Goal: Transaction & Acquisition: Purchase product/service

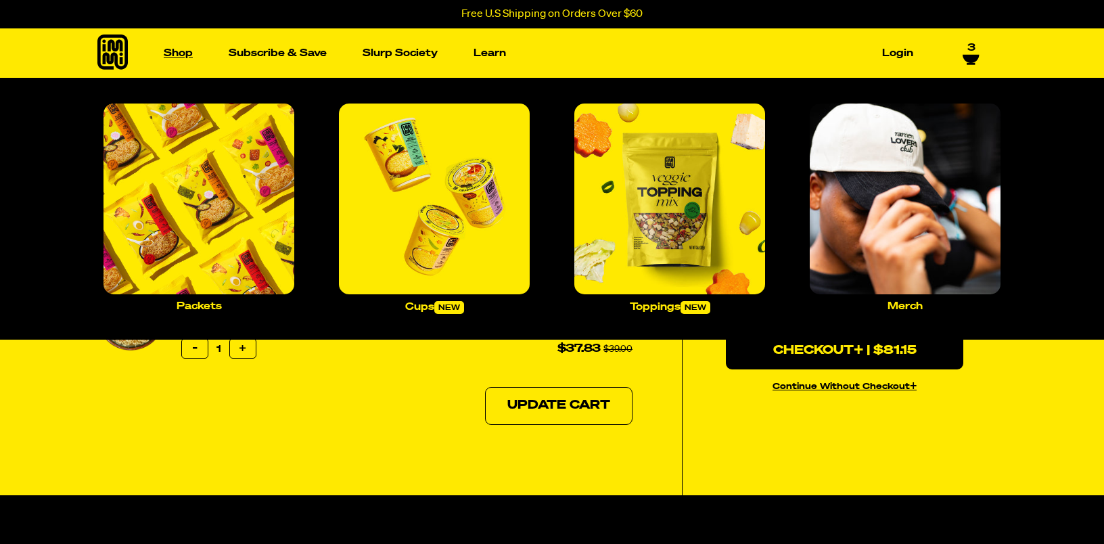
click at [182, 57] on link "Shop" at bounding box center [178, 53] width 40 height 21
click at [171, 146] on img "Main navigation" at bounding box center [198, 198] width 191 height 191
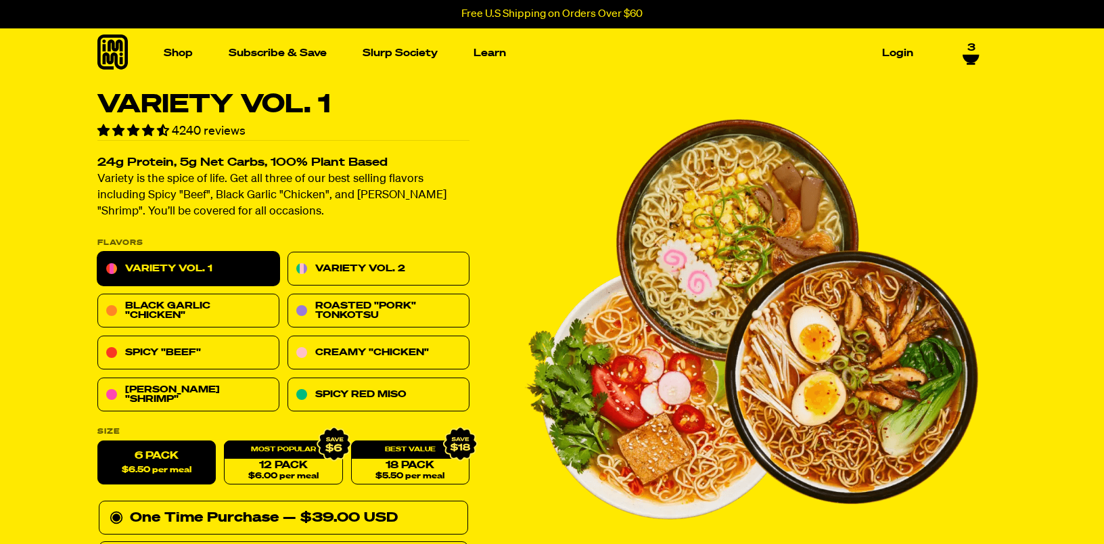
click at [969, 48] on span "3" at bounding box center [971, 48] width 8 height 12
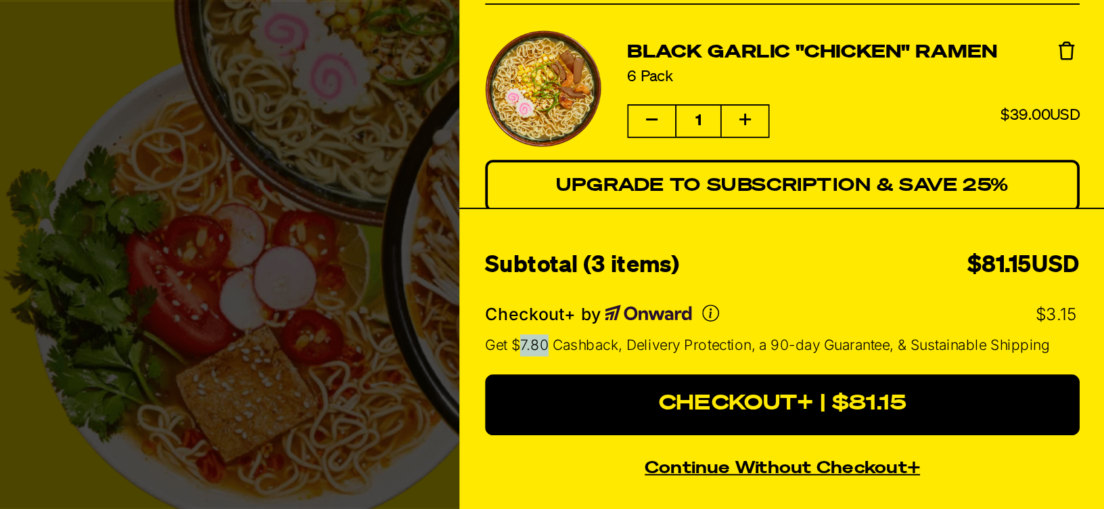
drag, startPoint x: 813, startPoint y: 421, endPoint x: 797, endPoint y: 422, distance: 16.2
click at [797, 422] on span "Get $7.80 Cashback, Delivery Protection, a 90-day Guarantee, & Sustainable Ship…" at bounding box center [927, 422] width 296 height 11
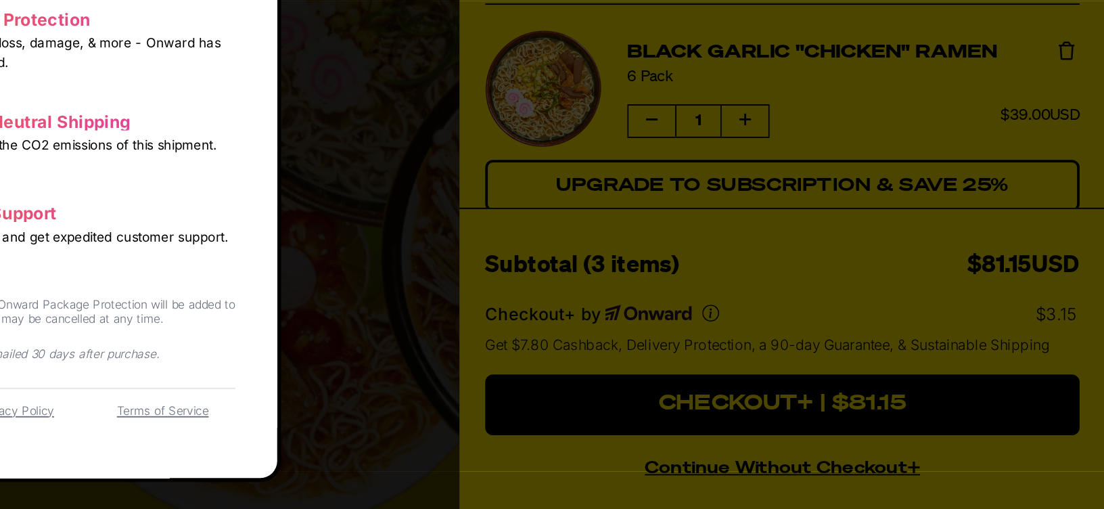
click at [672, 419] on dialog "Earn 10% CashBack Get 10% back in store credit to be used on future purchases.*…" at bounding box center [552, 254] width 240 height 480
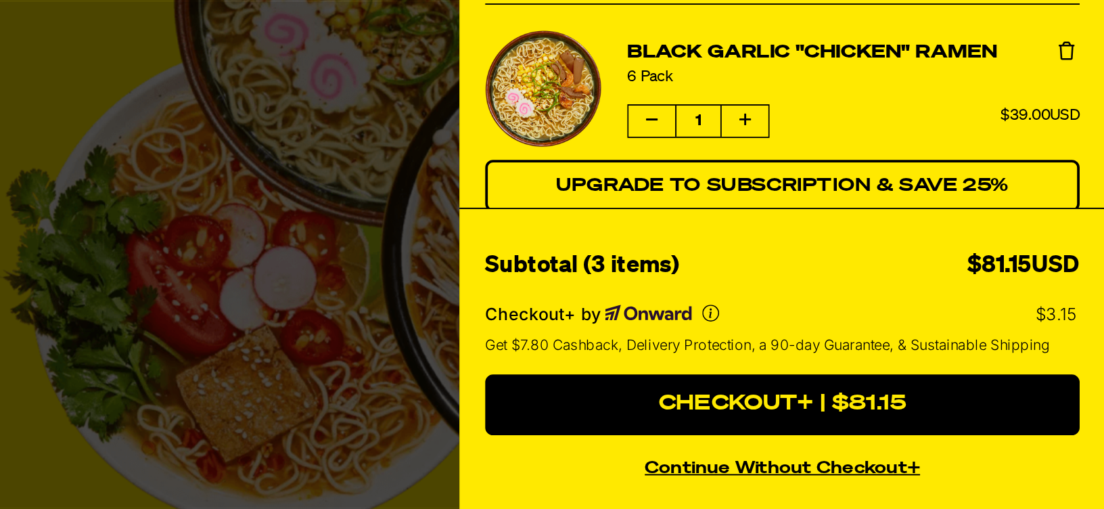
drag, startPoint x: 1086, startPoint y: 408, endPoint x: 1060, endPoint y: 407, distance: 25.7
click at [1060, 407] on div "Checkout+ by $3.15" at bounding box center [934, 406] width 311 height 11
drag, startPoint x: 993, startPoint y: 420, endPoint x: 923, endPoint y: 423, distance: 69.7
click at [923, 423] on span "Get $7.80 Cashback, Delivery Protection, a 90-day Guarantee, & Sustainable Ship…" at bounding box center [927, 422] width 296 height 11
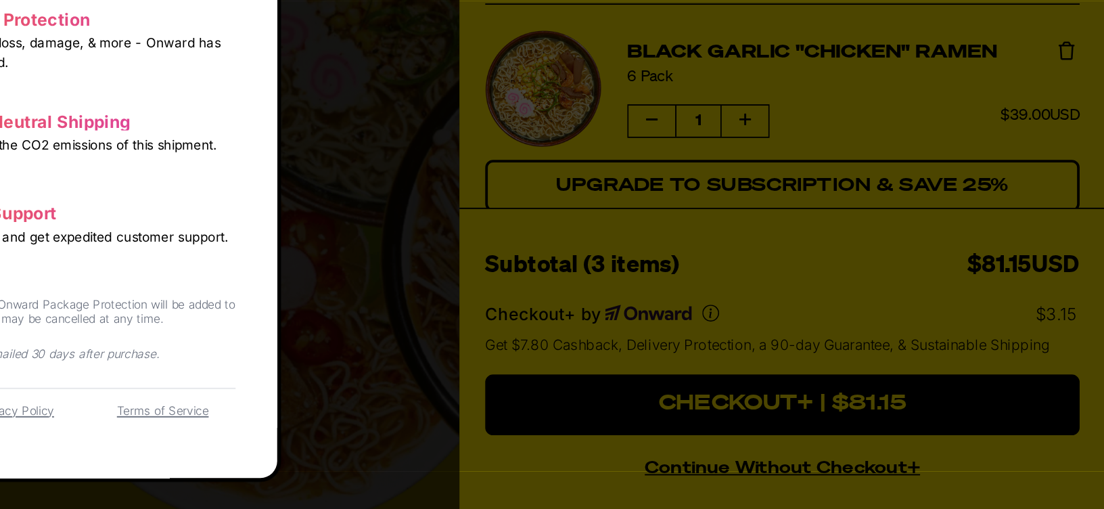
click at [672, 423] on dialog "Earn 10% CashBack Get 10% back in store credit to be used on future purchases.*…" at bounding box center [552, 254] width 240 height 480
